Goal: Task Accomplishment & Management: Manage account settings

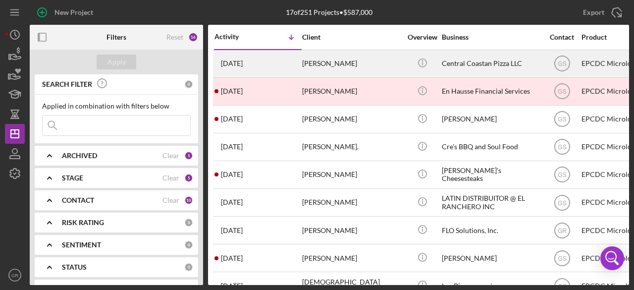
click at [368, 58] on div "[PERSON_NAME]" at bounding box center [351, 63] width 99 height 26
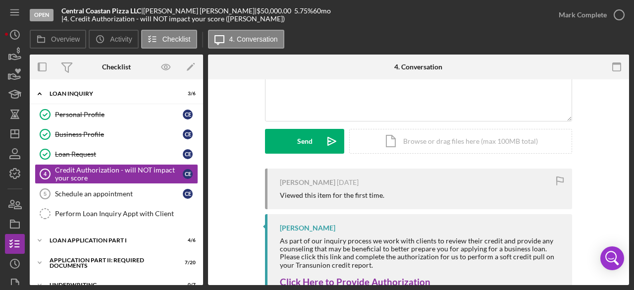
scroll to position [190, 0]
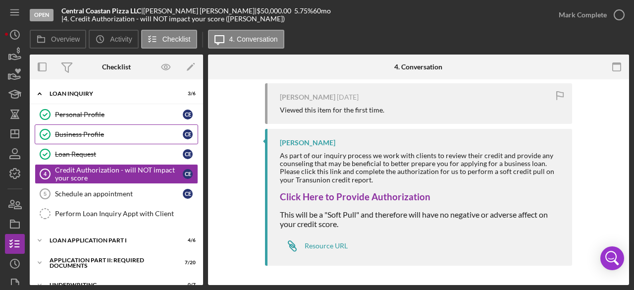
drag, startPoint x: 110, startPoint y: 116, endPoint x: 115, endPoint y: 130, distance: 14.7
click at [110, 116] on div "Personal Profile" at bounding box center [119, 114] width 128 height 8
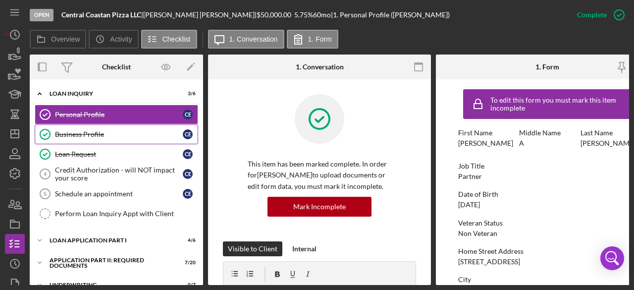
click at [121, 125] on link "Business Profile Business Profile C E" at bounding box center [116, 134] width 163 height 20
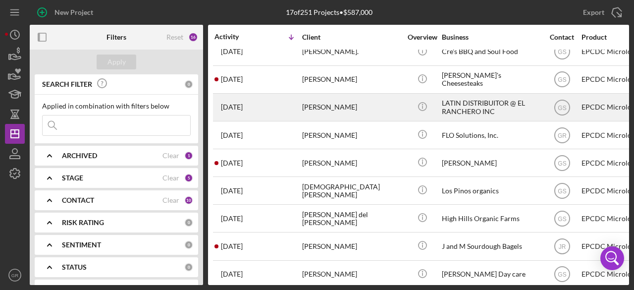
scroll to position [99, 0]
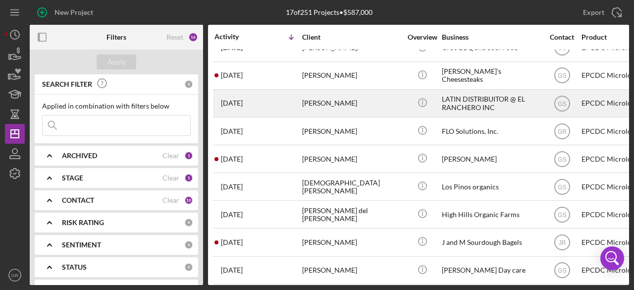
click at [359, 194] on div "[DEMOGRAPHIC_DATA][PERSON_NAME]" at bounding box center [351, 186] width 99 height 26
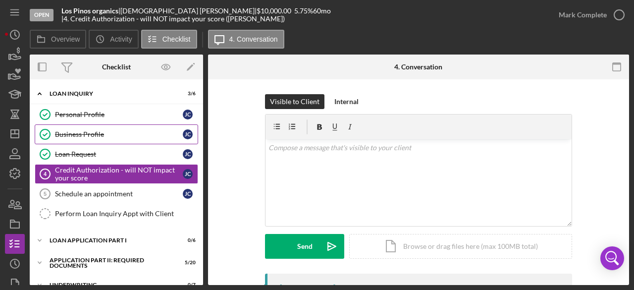
click at [103, 124] on link "Business Profile Business Profile [PERSON_NAME]" at bounding box center [116, 134] width 163 height 20
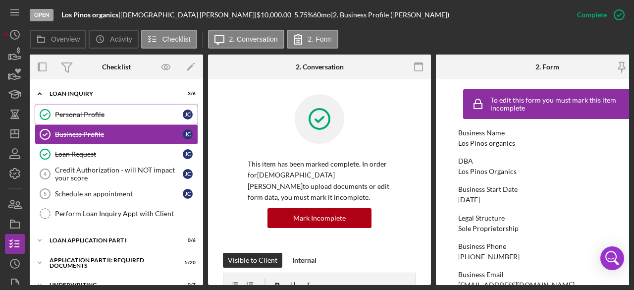
click at [104, 113] on div "Personal Profile" at bounding box center [119, 114] width 128 height 8
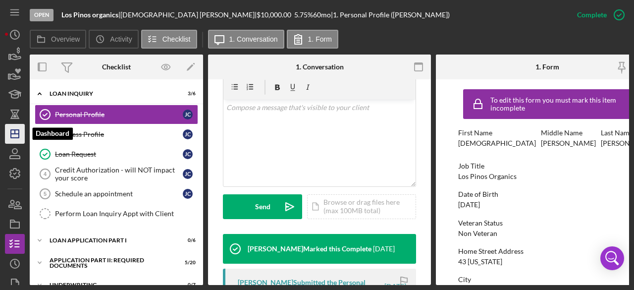
click at [8, 137] on icon "Icon/Dashboard" at bounding box center [14, 133] width 25 height 25
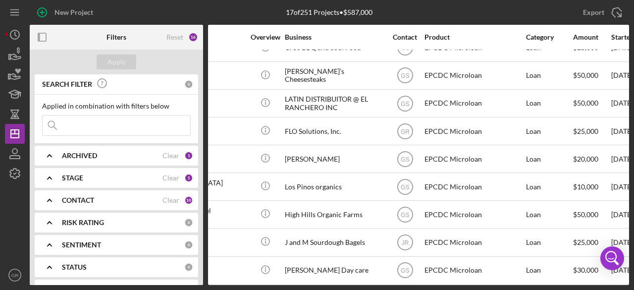
scroll to position [99, 0]
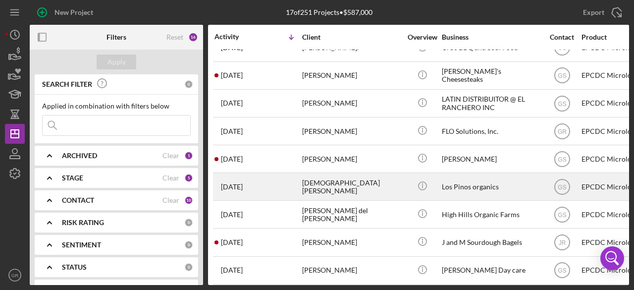
click at [265, 178] on div "[DATE] [PERSON_NAME]" at bounding box center [257, 186] width 87 height 26
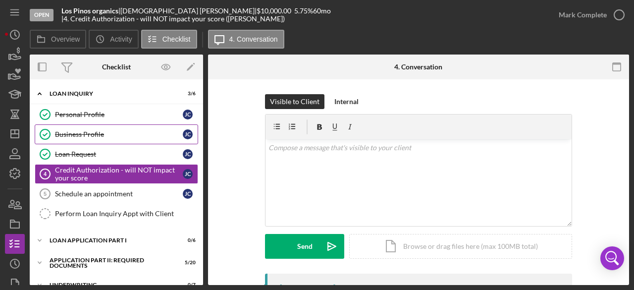
click at [105, 127] on link "Business Profile Business Profile [PERSON_NAME]" at bounding box center [116, 134] width 163 height 20
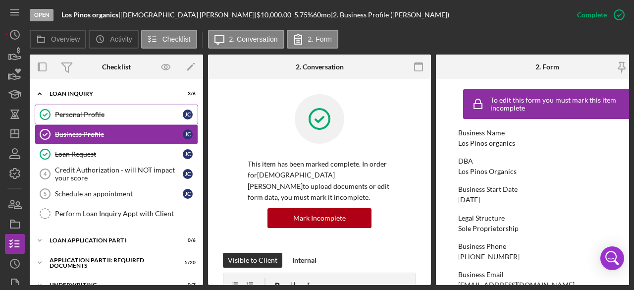
click at [101, 122] on link "Personal Profile Personal Profile [PERSON_NAME]" at bounding box center [116, 114] width 163 height 20
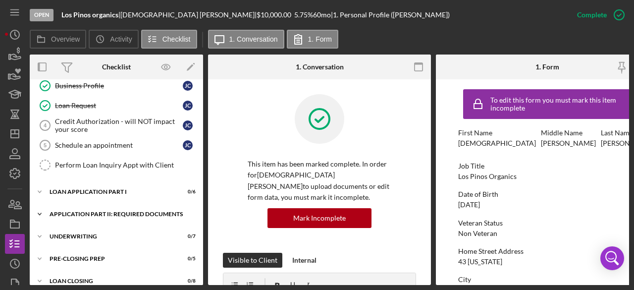
scroll to position [33, 0]
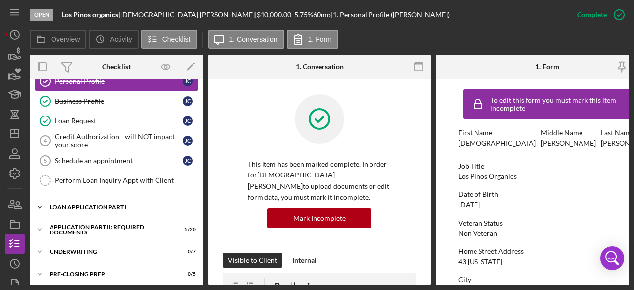
click at [104, 209] on div "Icon/Expander Loan Application Part I 0 / 6" at bounding box center [116, 207] width 173 height 20
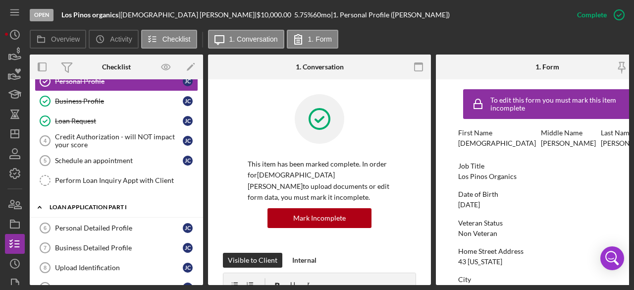
scroll to position [205, 0]
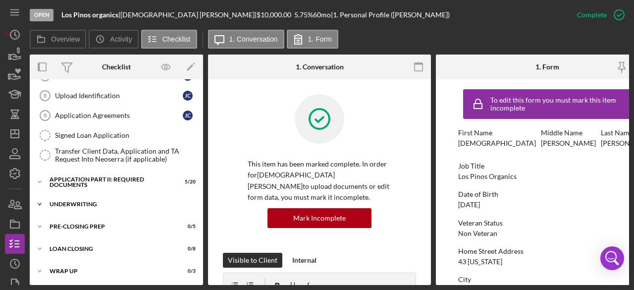
click at [106, 196] on div "Icon/Expander Underwriting 0 / 7" at bounding box center [116, 204] width 173 height 20
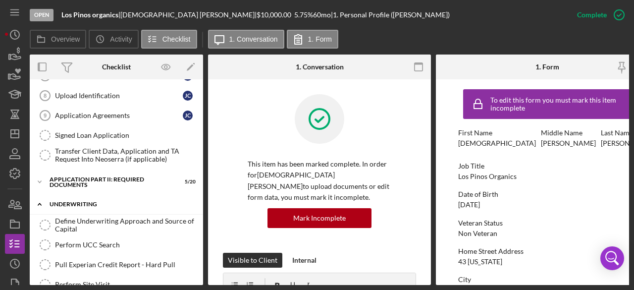
scroll to position [254, 0]
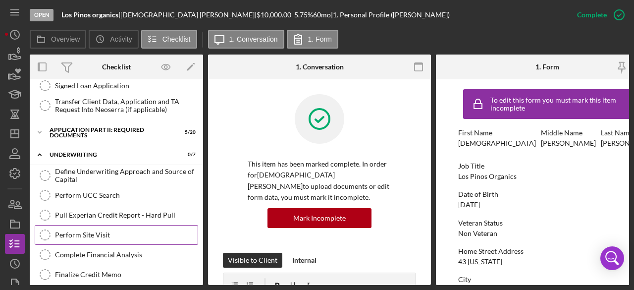
click at [105, 231] on div "Perform Site Visit" at bounding box center [126, 235] width 143 height 8
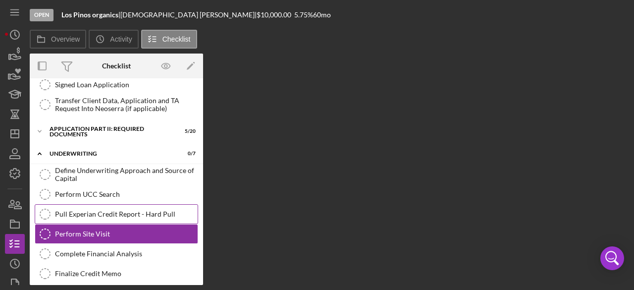
click at [129, 211] on div "Pull Experian Credit Report - Hard Pull" at bounding box center [126, 214] width 143 height 8
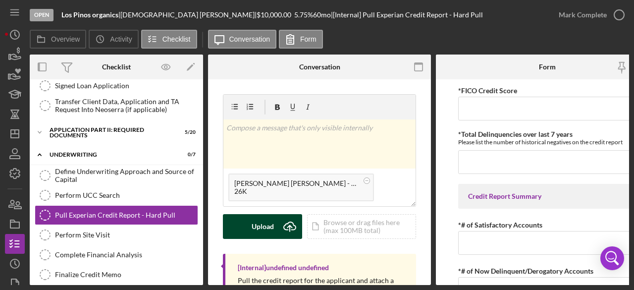
click at [247, 226] on button "Upload Icon/Upload" at bounding box center [262, 226] width 79 height 25
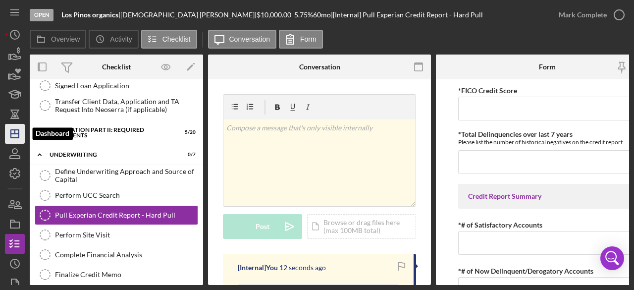
click at [10, 130] on icon "Icon/Dashboard" at bounding box center [14, 133] width 25 height 25
